Goal: Find specific page/section: Find specific page/section

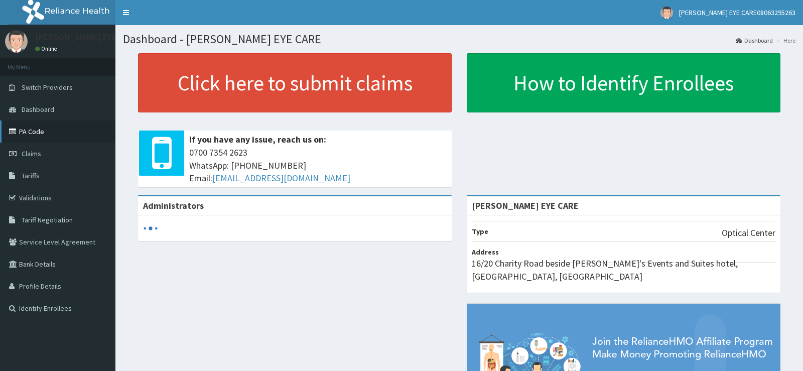
click at [50, 138] on link "PA Code" at bounding box center [57, 132] width 115 height 22
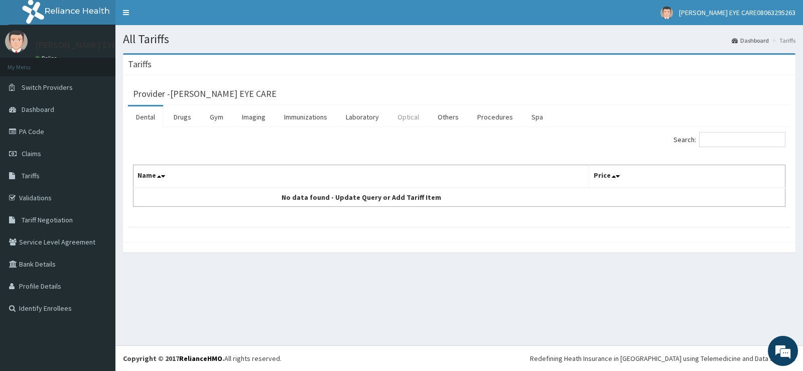
click at [414, 124] on link "Optical" at bounding box center [409, 116] width 38 height 21
